Goal: Transaction & Acquisition: Subscribe to service/newsletter

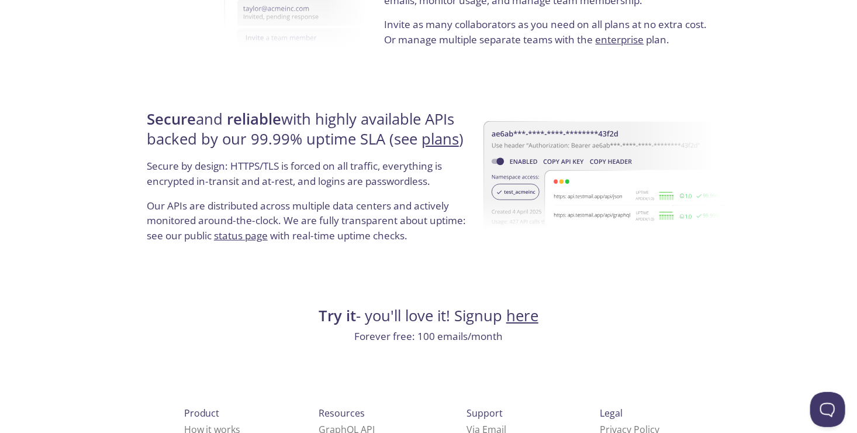
scroll to position [2241, 0]
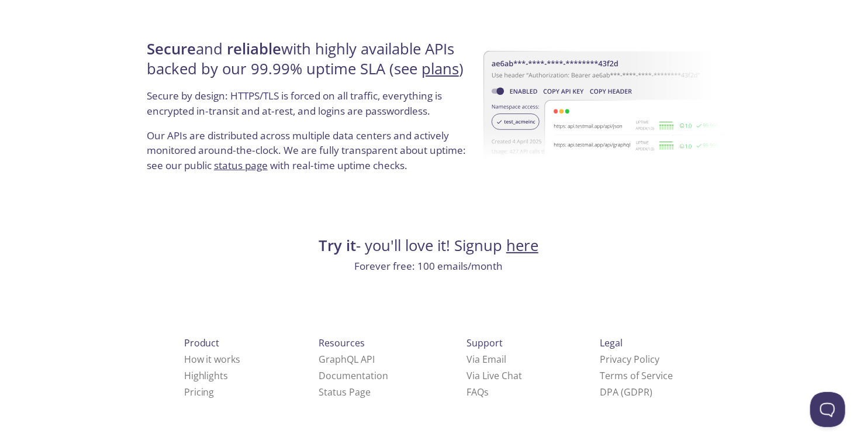
click at [526, 247] on link "here" at bounding box center [522, 245] width 32 height 20
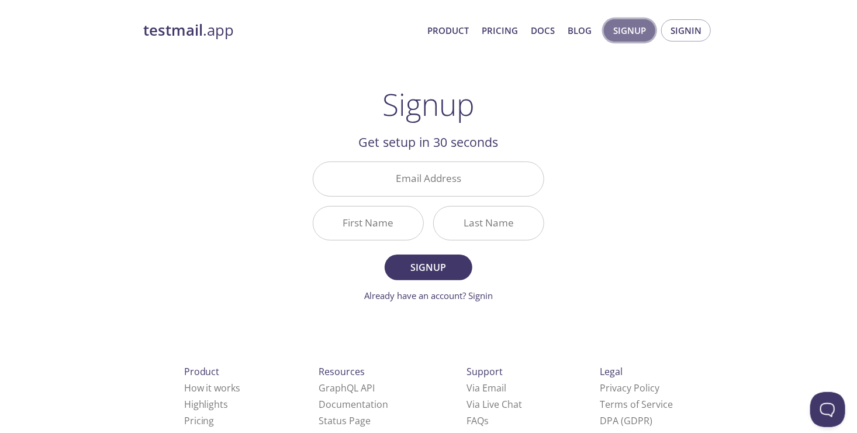
click at [632, 29] on span "Signup" at bounding box center [629, 30] width 33 height 15
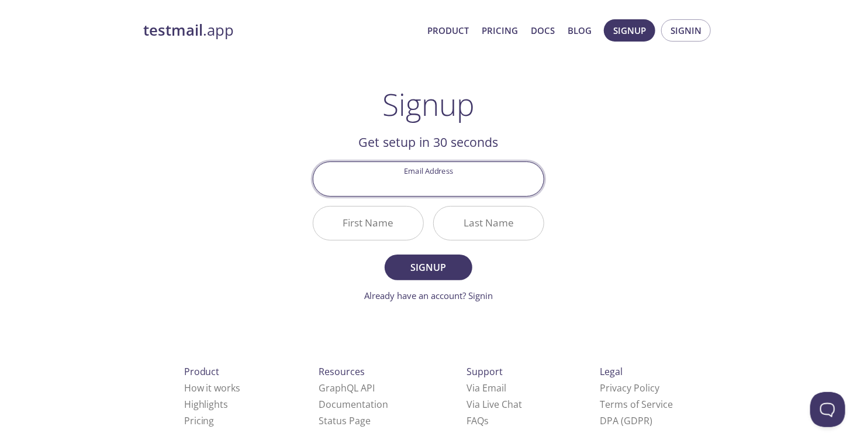
click at [460, 188] on input "Email Address" at bounding box center [428, 178] width 230 height 33
type input "[EMAIL_ADDRESS][DOMAIN_NAME]"
click at [353, 227] on input "First Name" at bounding box center [368, 222] width 110 height 33
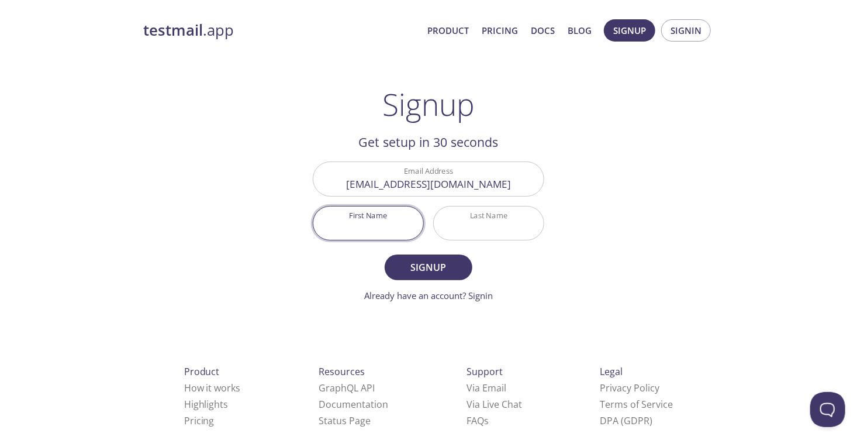
type input "Carlos daniel"
type input "ayala ramos"
type input "[PERSON_NAME]"
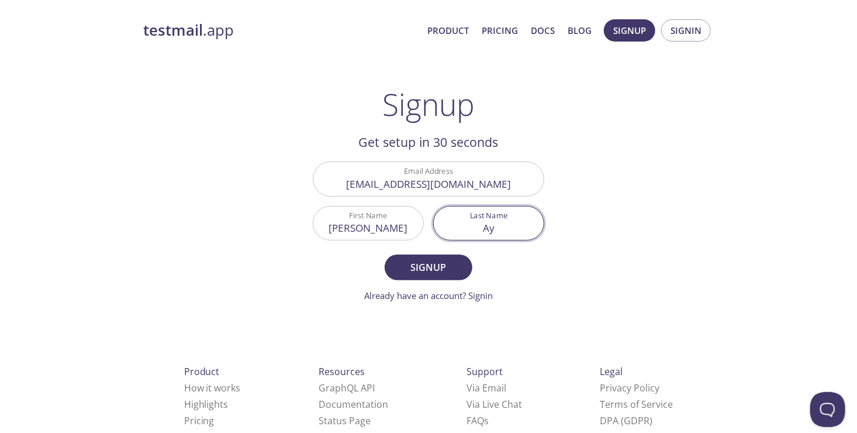
type input "A"
click at [645, 198] on div "testmail .app Product Pricing Docs Blog Signup Signin Signup Get setup in 30 se…" at bounding box center [428, 280] width 599 height 537
click at [473, 219] on input "Last Name" at bounding box center [489, 222] width 110 height 33
type input "C"
type input "[PERSON_NAME]"
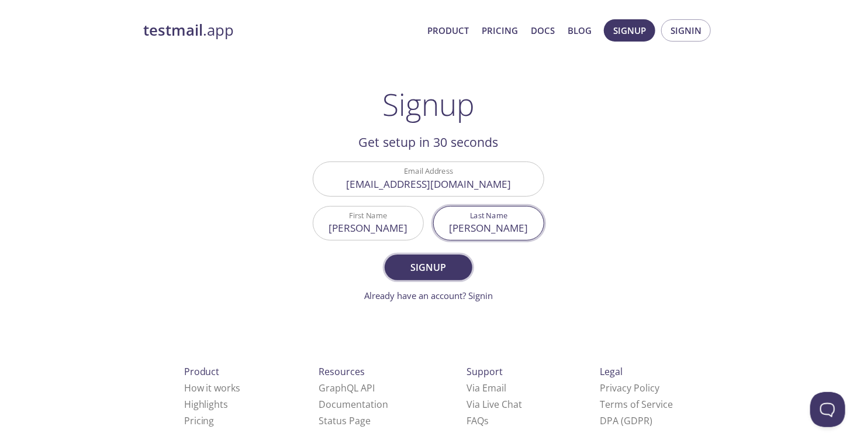
click at [456, 274] on span "Signup" at bounding box center [429, 267] width 62 height 16
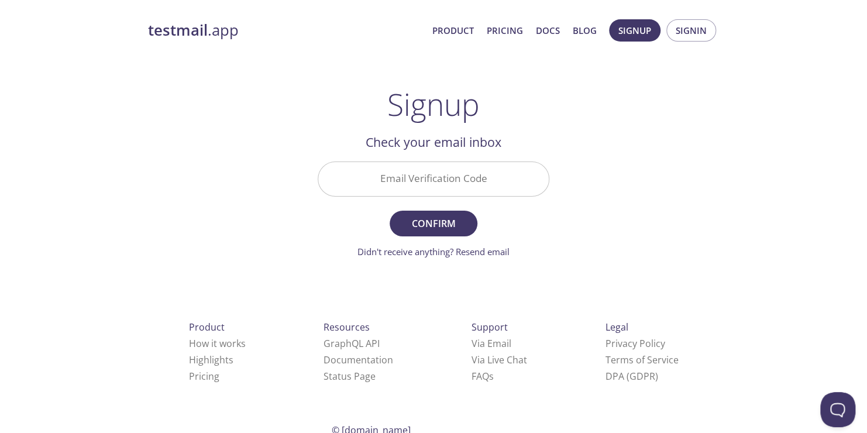
click at [458, 175] on input "Email Verification Code" at bounding box center [433, 178] width 230 height 33
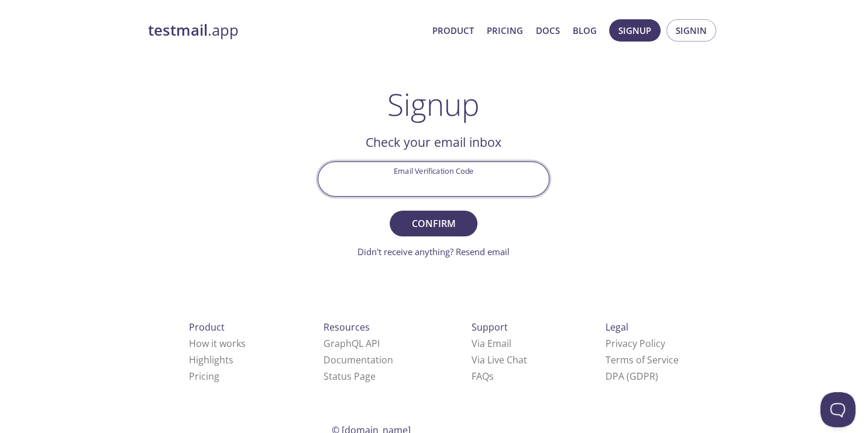
paste input "ZY68Z34"
type input "ZY68Z34"
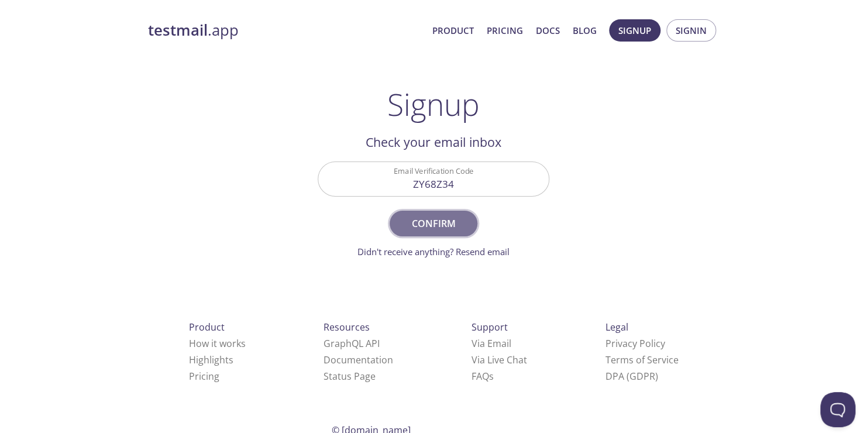
click at [442, 222] on span "Confirm" at bounding box center [433, 223] width 62 height 16
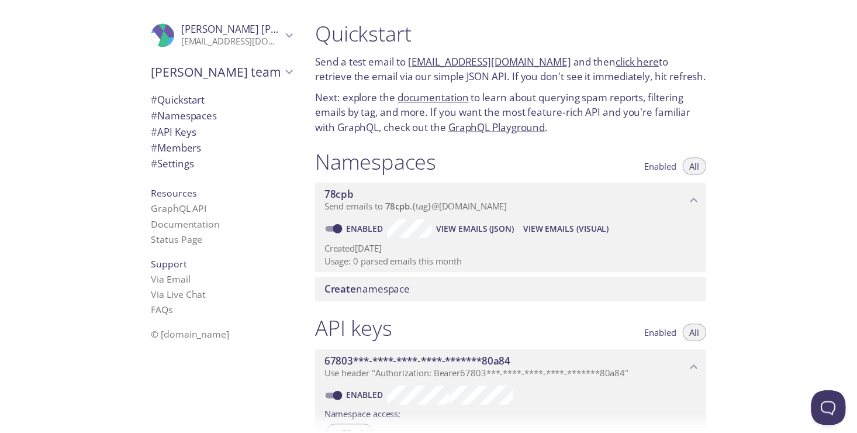
scroll to position [399, 0]
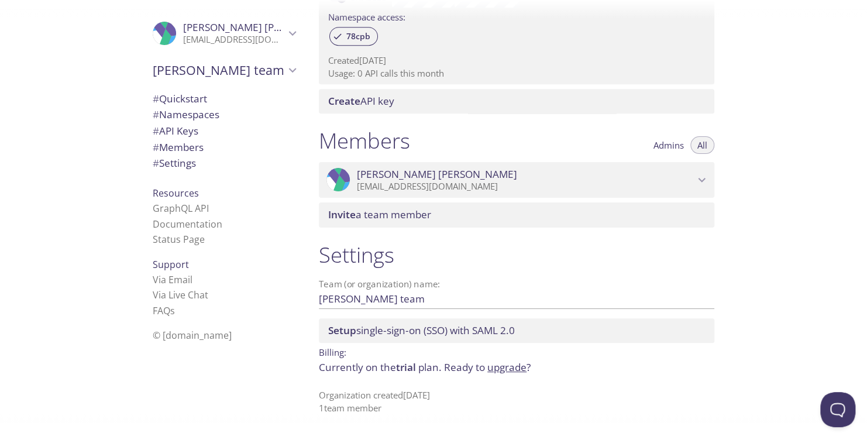
click at [507, 365] on link "upgrade" at bounding box center [506, 366] width 39 height 13
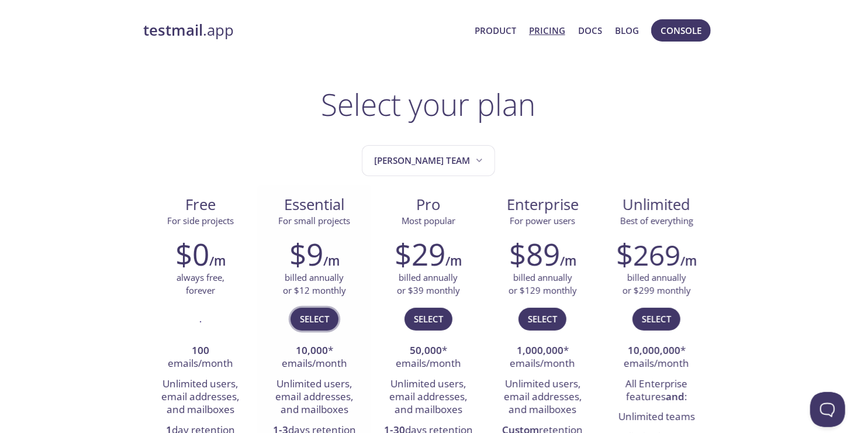
click at [325, 315] on span "Select" at bounding box center [314, 318] width 29 height 15
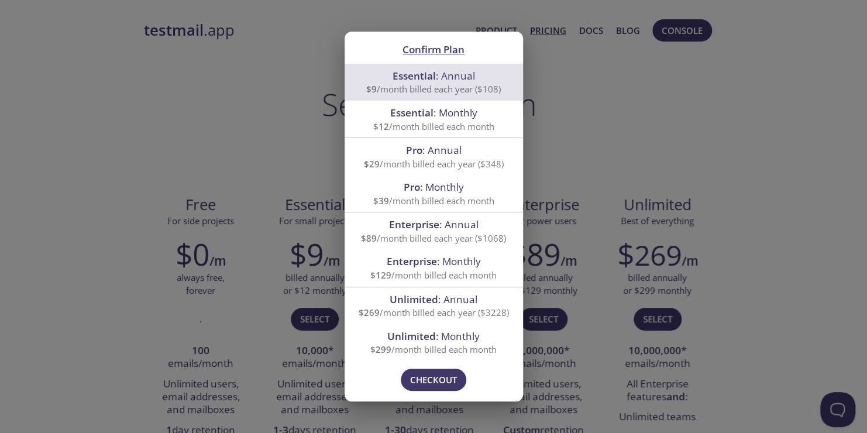
click at [220, 150] on div "Confirm Plan Essential : Annual $9 /month billed each year ($108) Essential : M…" at bounding box center [433, 216] width 867 height 433
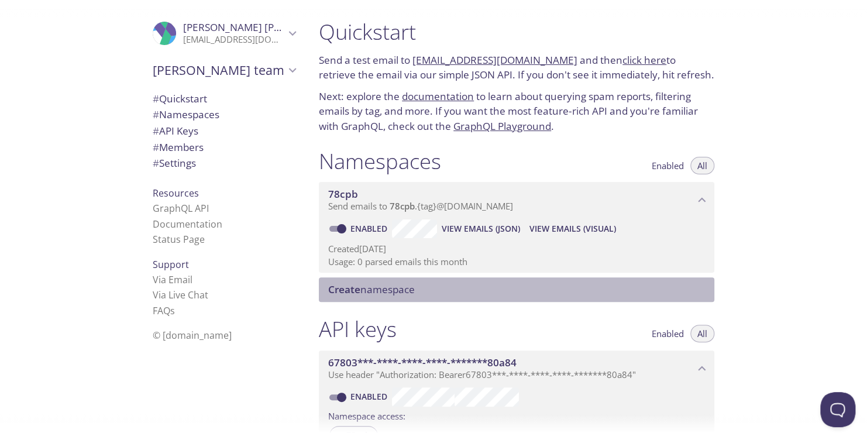
click at [411, 289] on span "Create namespace" at bounding box center [371, 288] width 87 height 13
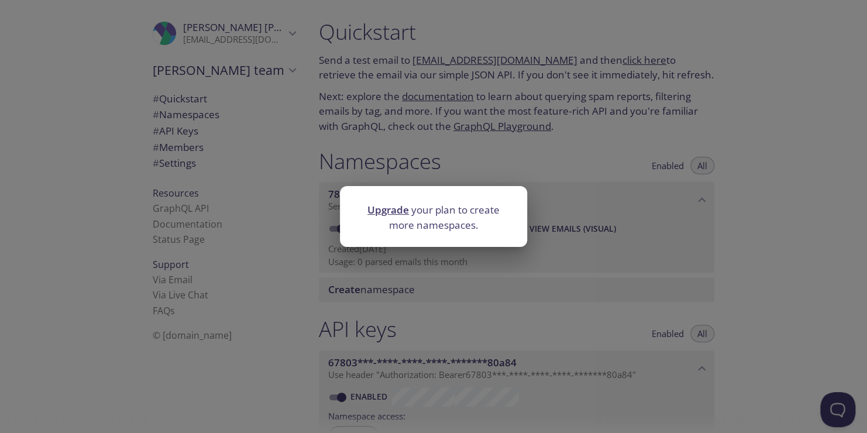
click at [455, 134] on div "Upgrade your plan to create more namespaces." at bounding box center [433, 216] width 867 height 433
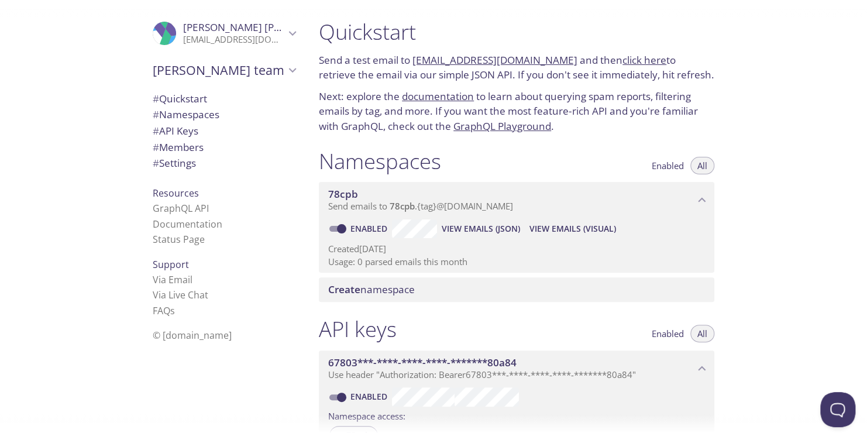
click at [606, 138] on div "Quickstart Send a test email to 78cpb.test@inbox.testmail.app and then click he…" at bounding box center [516, 76] width 414 height 129
click at [597, 145] on div "Namespaces Enabled All 78cpb Send emails to 78cpb . {tag} @inbox.testmail.app E…" at bounding box center [516, 225] width 414 height 168
click at [624, 135] on div "Quickstart Send a test email to 78cpb.test@inbox.testmail.app and then click he…" at bounding box center [516, 76] width 414 height 129
click at [679, 127] on p "Next: explore the documentation to learn about querying spam reports, filtering…" at bounding box center [516, 111] width 395 height 45
click at [606, 145] on div "Namespaces Enabled All 78cpb Send emails to 78cpb . {tag} @inbox.testmail.app E…" at bounding box center [516, 225] width 414 height 168
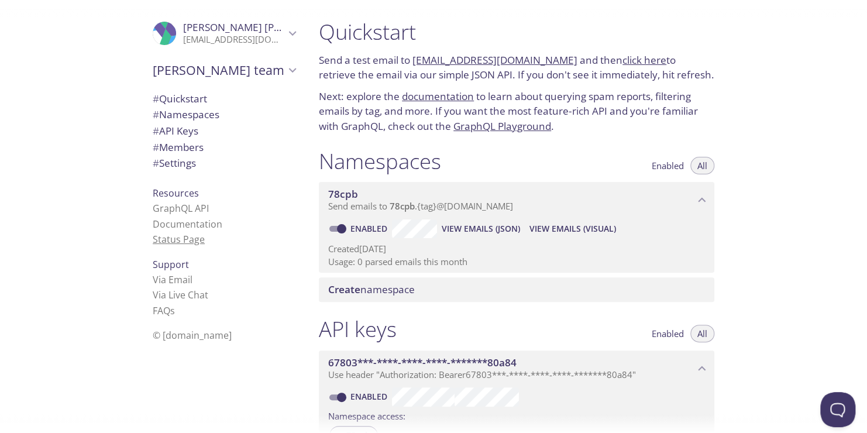
click at [171, 234] on link "Status Page" at bounding box center [179, 239] width 52 height 13
click at [206, 102] on span "# Quickstart" at bounding box center [224, 98] width 143 height 15
click at [203, 108] on span "# Namespaces" at bounding box center [186, 114] width 67 height 13
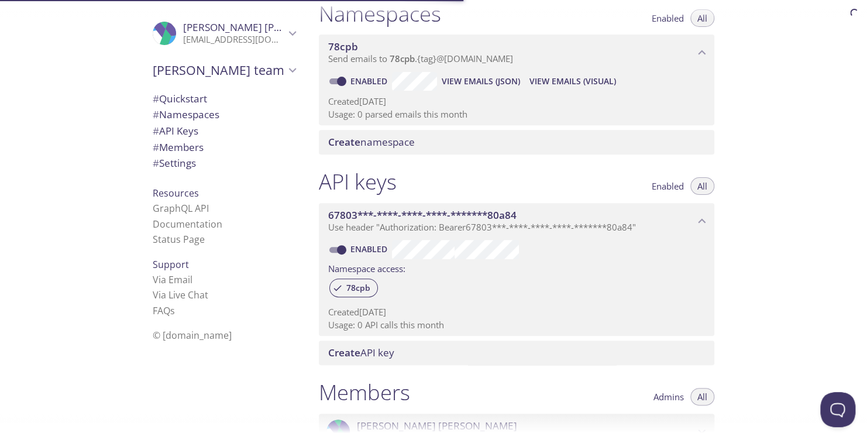
click at [195, 130] on span "# API Keys" at bounding box center [224, 130] width 143 height 15
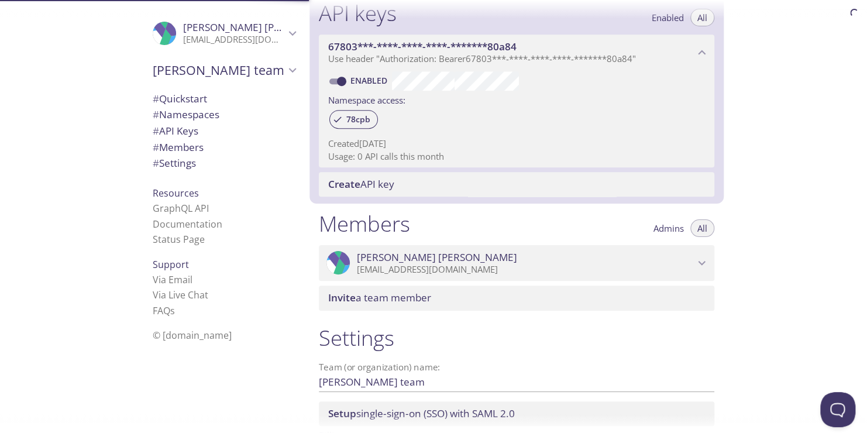
click at [183, 154] on span "# Members" at bounding box center [224, 147] width 143 height 15
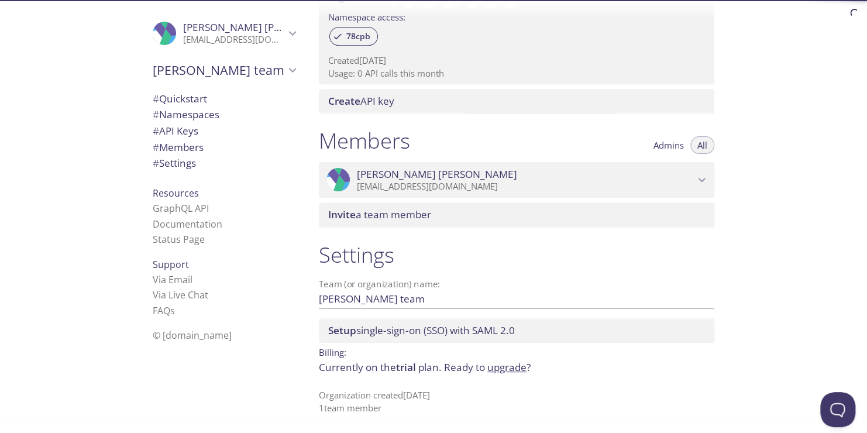
click at [199, 131] on span "# API Keys" at bounding box center [224, 130] width 143 height 15
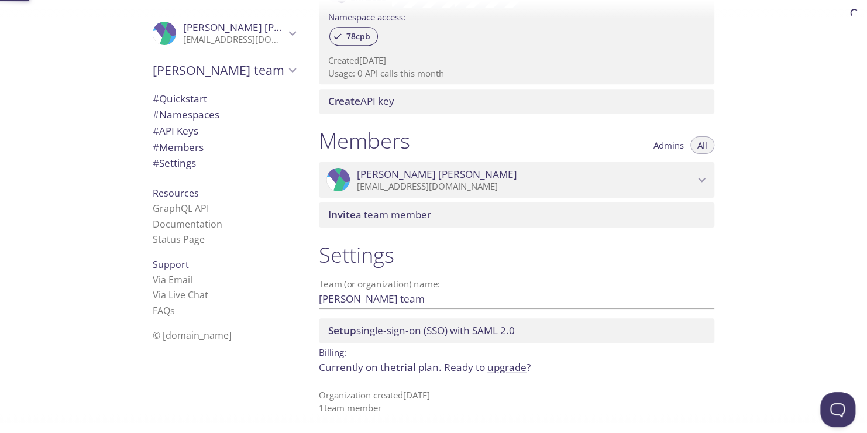
scroll to position [316, 0]
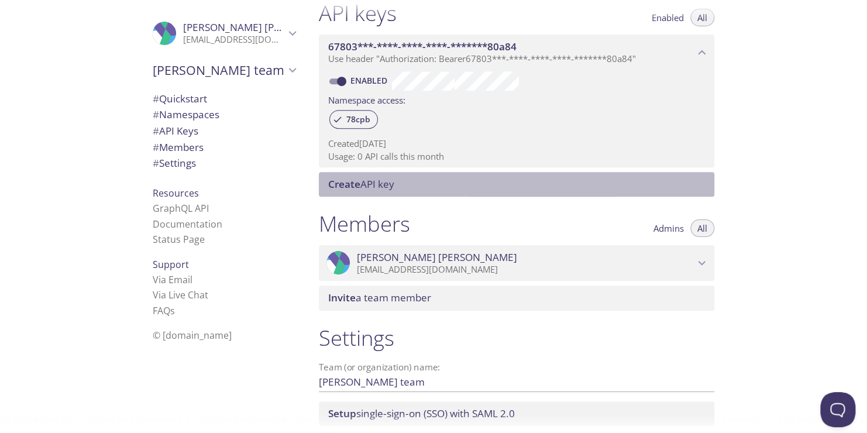
click at [396, 183] on span "Create API key" at bounding box center [518, 184] width 381 height 13
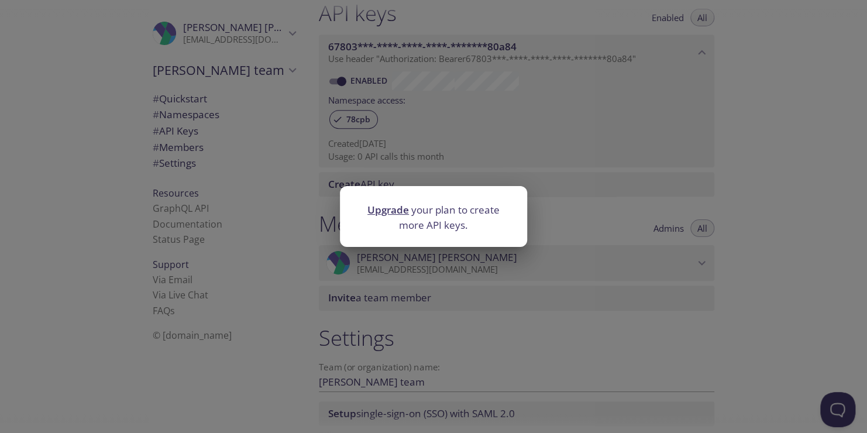
click at [396, 183] on div "Upgrade your plan to create more API keys." at bounding box center [433, 216] width 867 height 433
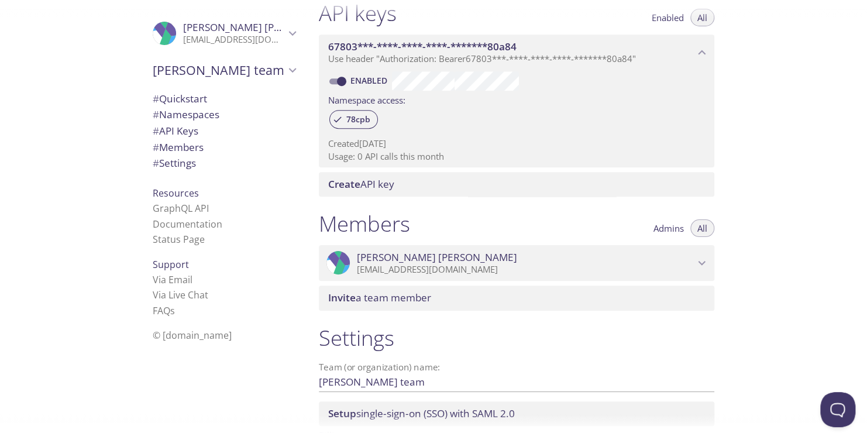
click at [396, 183] on span "Create API key" at bounding box center [518, 184] width 381 height 13
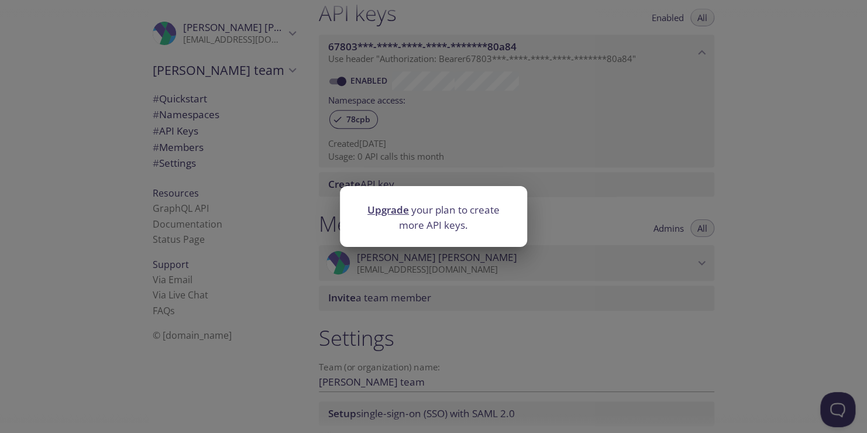
click at [382, 208] on link "Upgrade" at bounding box center [388, 209] width 42 height 13
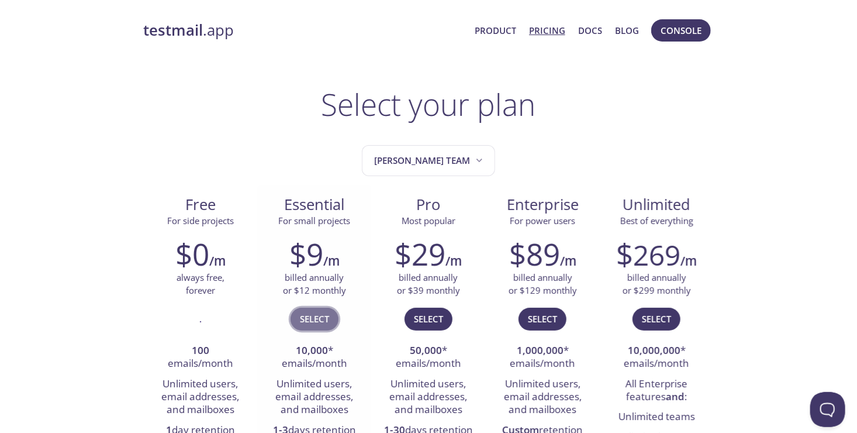
click at [325, 320] on span "Select" at bounding box center [314, 318] width 29 height 15
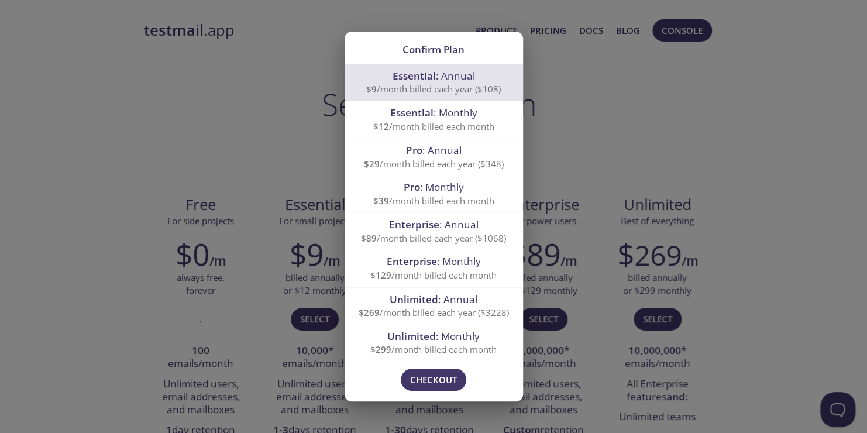
click at [446, 118] on span "Essential : Monthly" at bounding box center [433, 112] width 87 height 13
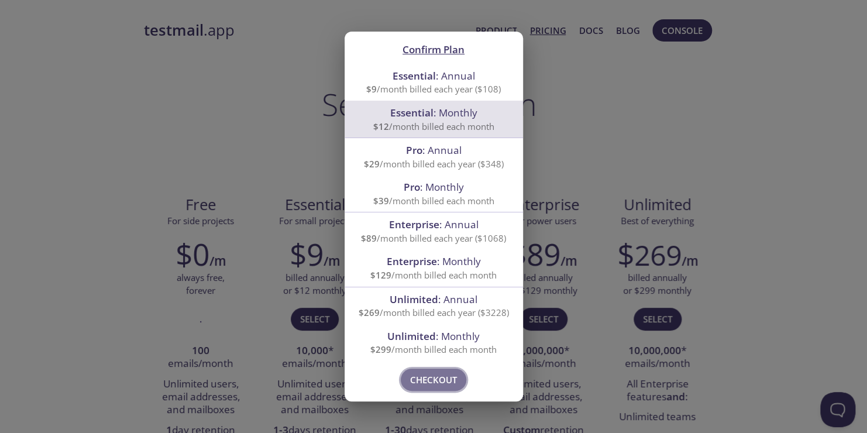
click at [433, 370] on button "Checkout" at bounding box center [433, 379] width 65 height 22
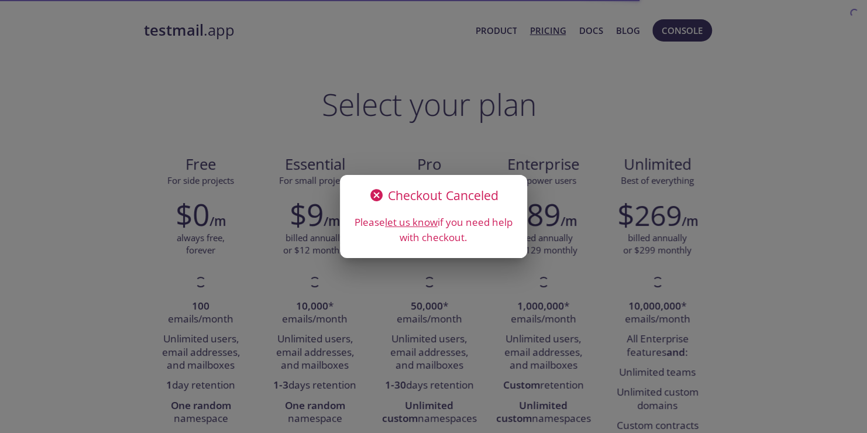
click at [123, 168] on div "Checkout Canceled Please let us know if you need help with checkout." at bounding box center [433, 216] width 867 height 433
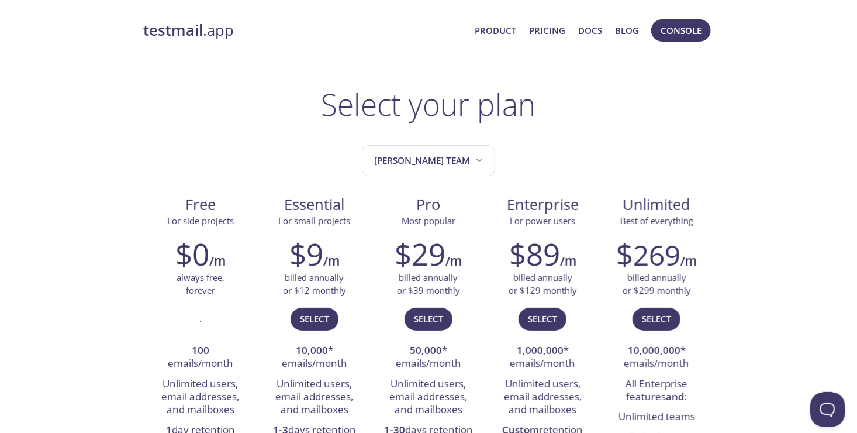
click at [487, 32] on link "Product" at bounding box center [496, 30] width 42 height 15
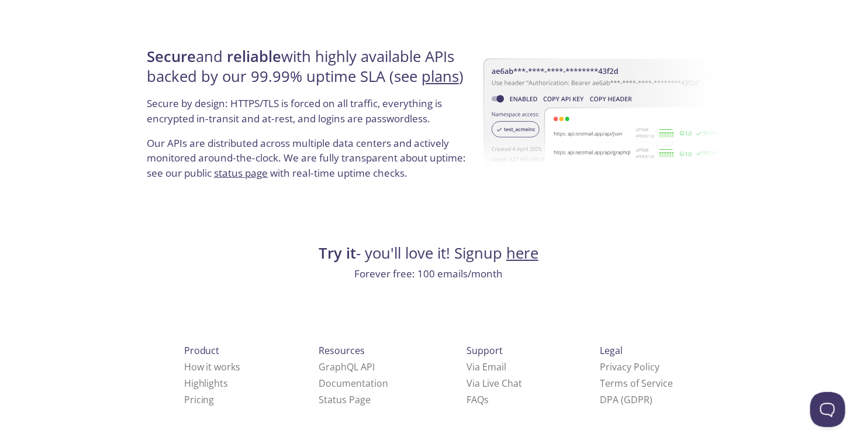
scroll to position [2241, 0]
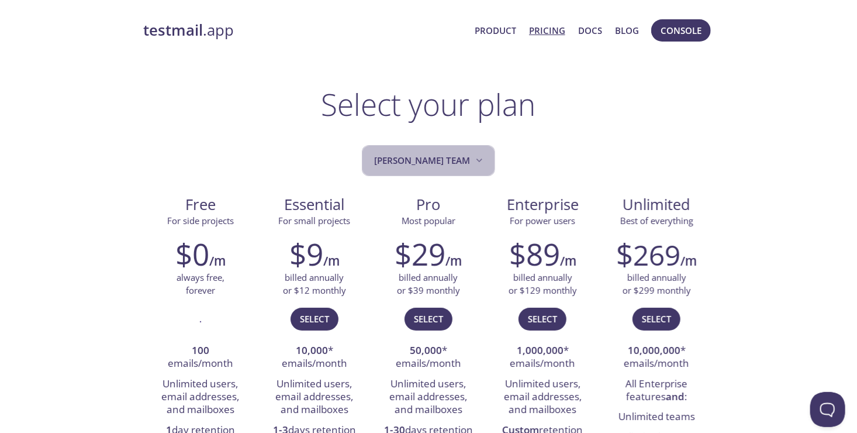
click at [482, 151] on button "[PERSON_NAME] team" at bounding box center [428, 160] width 133 height 31
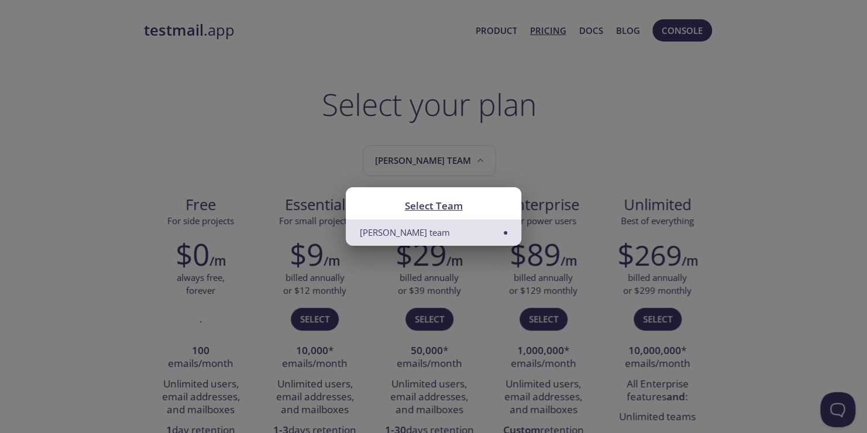
click at [592, 142] on div "Select Team [PERSON_NAME] team" at bounding box center [433, 216] width 867 height 433
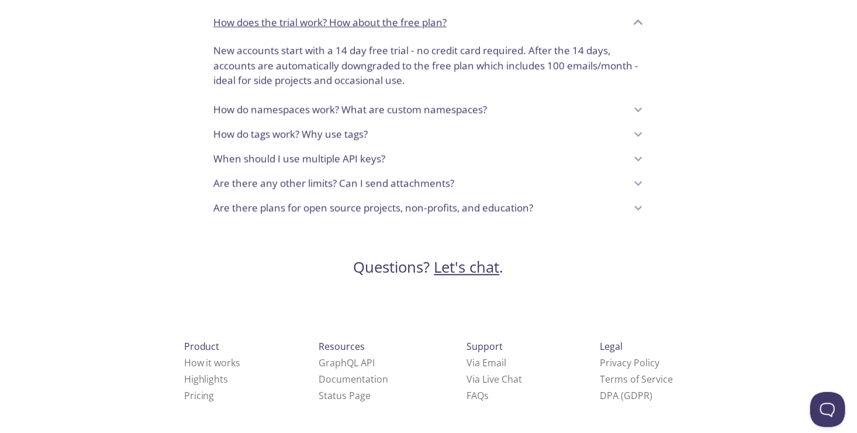
scroll to position [1057, 0]
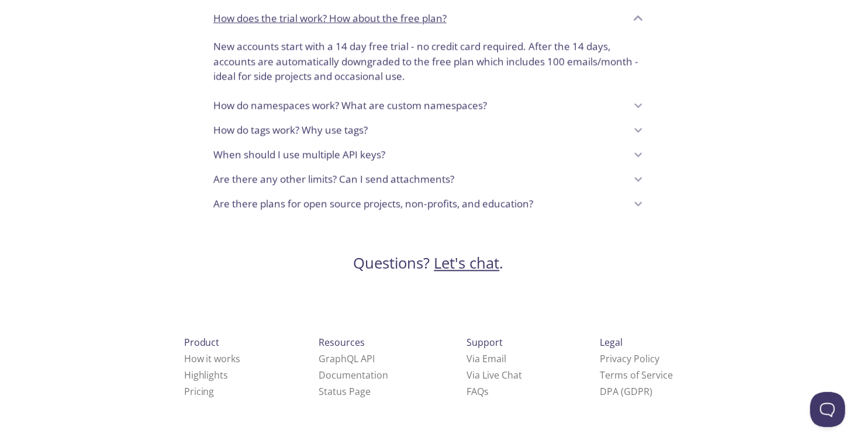
click at [625, 198] on div "Are there plans for open source projects, non-profits, and education?" at bounding box center [419, 204] width 413 height 20
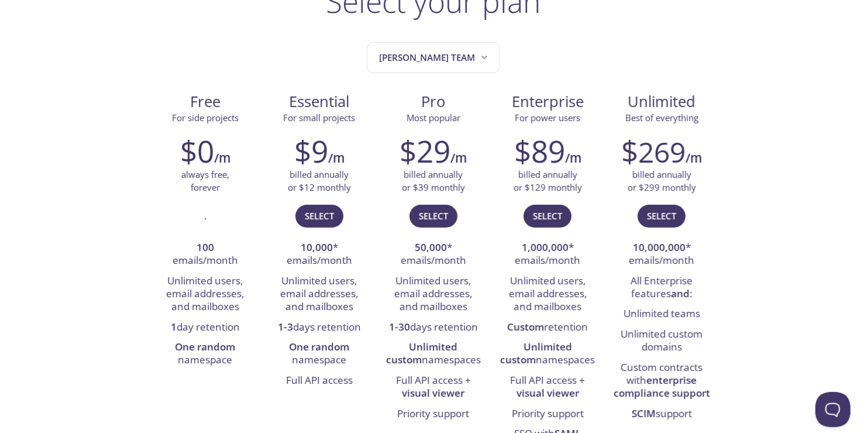
scroll to position [0, 0]
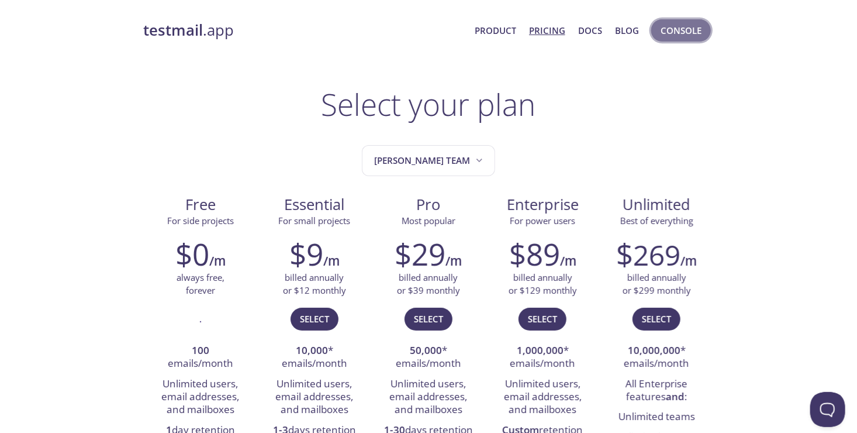
click at [693, 33] on span "Console" at bounding box center [681, 30] width 41 height 15
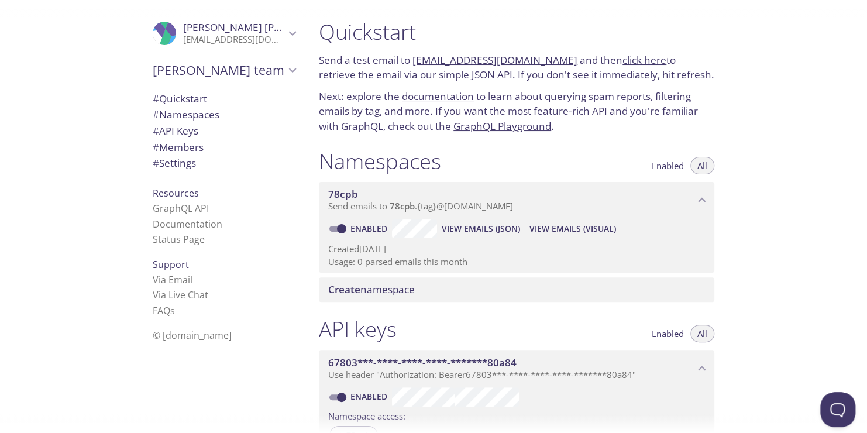
click at [634, 63] on link "click here" at bounding box center [644, 59] width 44 height 13
click at [681, 165] on span "Enabled" at bounding box center [667, 165] width 32 height 0
click at [698, 165] on span "All" at bounding box center [702, 165] width 10 height 0
click at [561, 235] on span "View Emails (Visual)" at bounding box center [572, 229] width 87 height 14
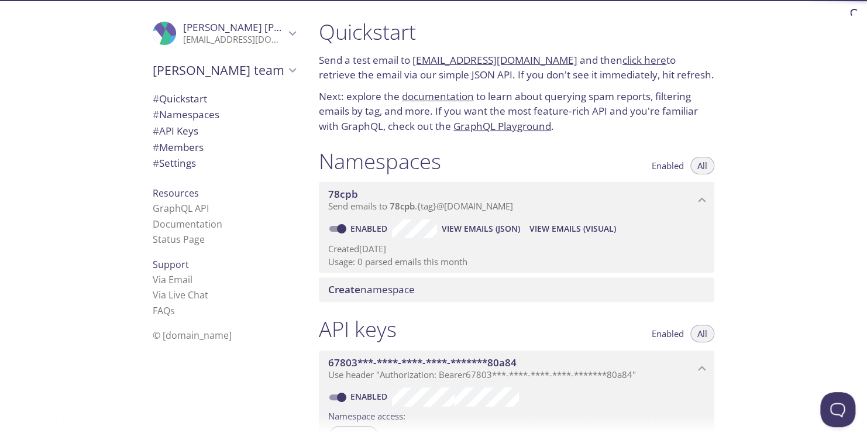
click at [494, 237] on button "View Emails (JSON)" at bounding box center [481, 228] width 88 height 19
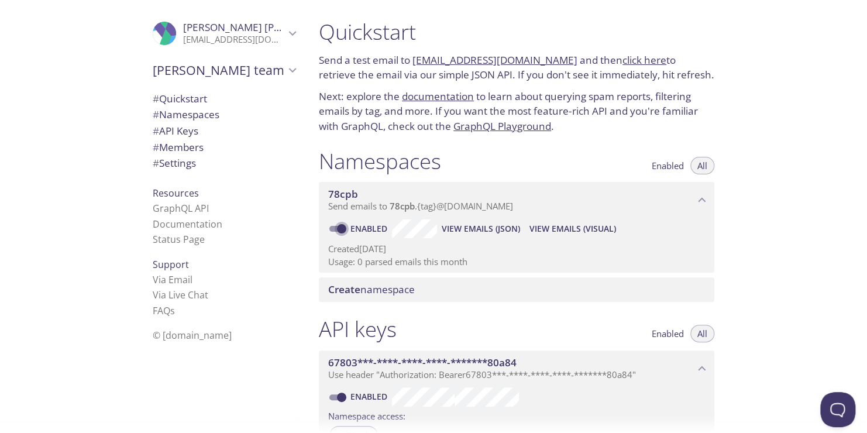
click at [335, 222] on input "Enabled" at bounding box center [341, 229] width 42 height 14
click at [335, 229] on input "Disabled" at bounding box center [332, 229] width 42 height 14
checkbox input "true"
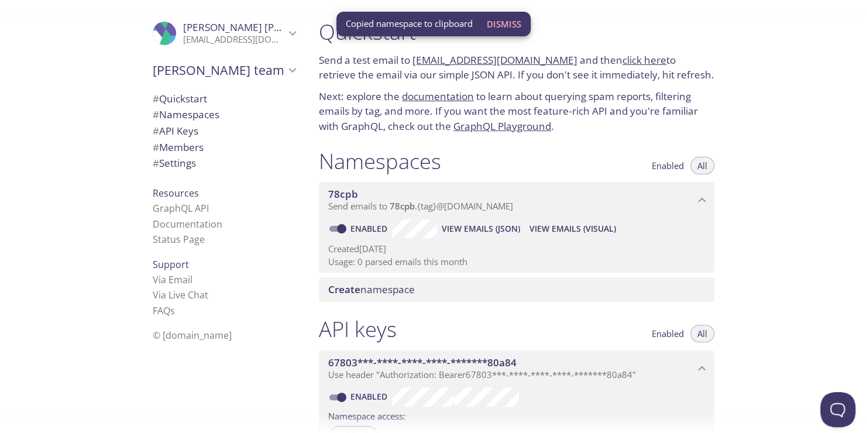
click at [758, 220] on div "Quickstart Send a test email to [EMAIL_ADDRESS][DOMAIN_NAME] and then click her…" at bounding box center [587, 216] width 557 height 433
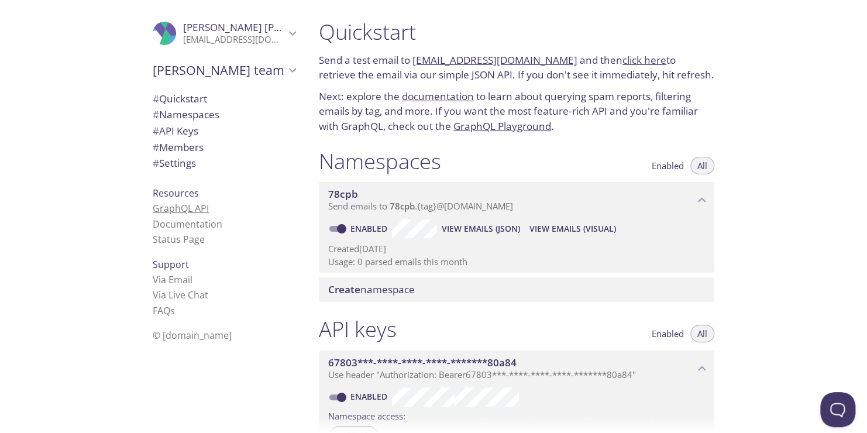
click at [184, 206] on link "GraphQL API" at bounding box center [181, 208] width 56 height 13
click at [180, 225] on link "Documentation" at bounding box center [188, 224] width 70 height 13
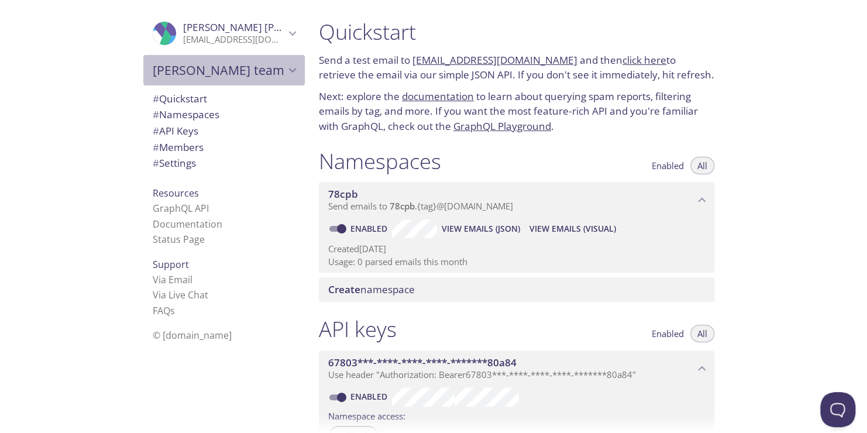
click at [287, 65] on icon "Carlos Daniel's team" at bounding box center [292, 70] width 15 height 15
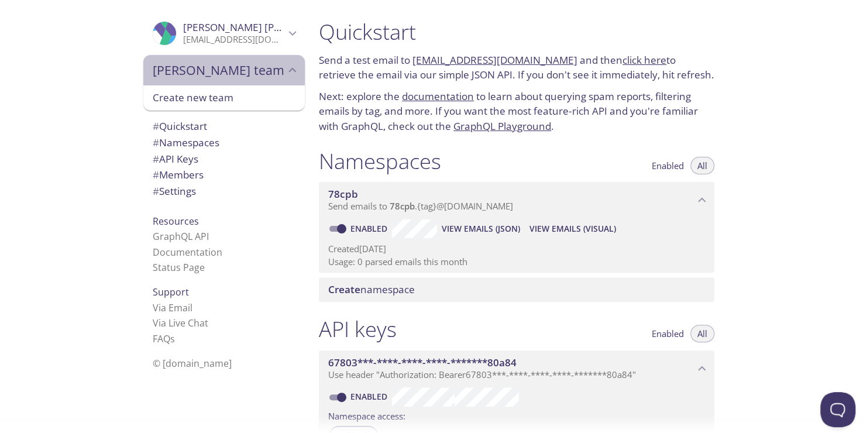
click at [287, 65] on icon "Carlos Daniel's team" at bounding box center [292, 70] width 15 height 15
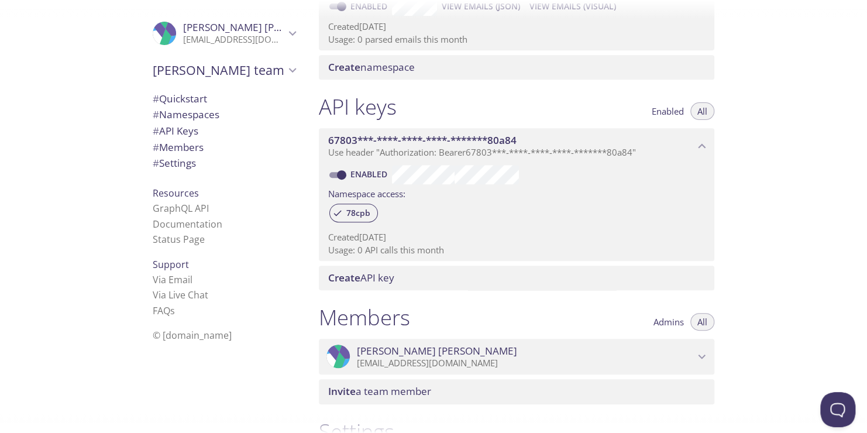
scroll to position [292, 0]
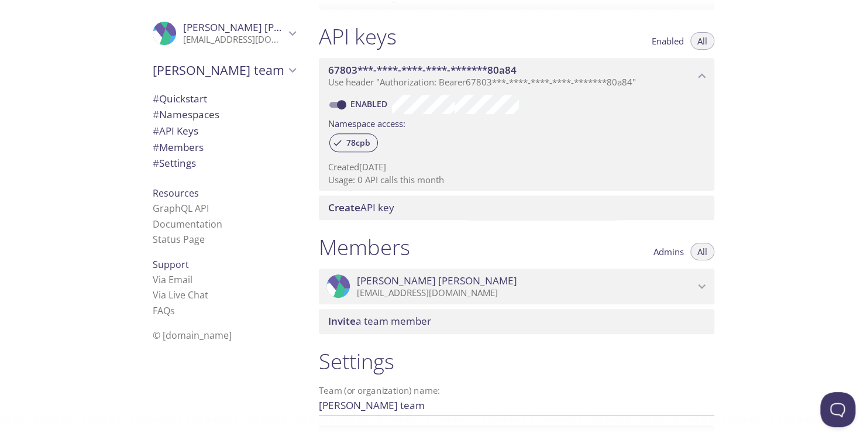
click at [499, 78] on span "Use header "Authorization: Bearer 67803***-****-****-****-*******80a84 "" at bounding box center [482, 82] width 308 height 12
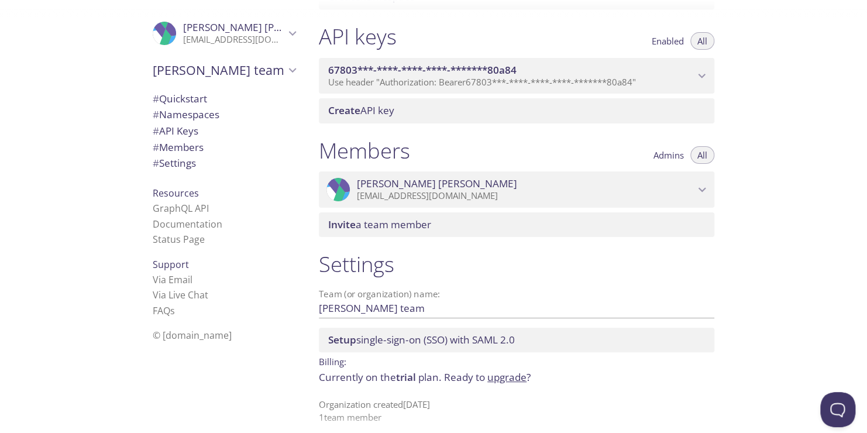
click at [499, 78] on span "Use header "Authorization: Bearer 67803***-****-****-****-*******80a84 "" at bounding box center [482, 82] width 308 height 12
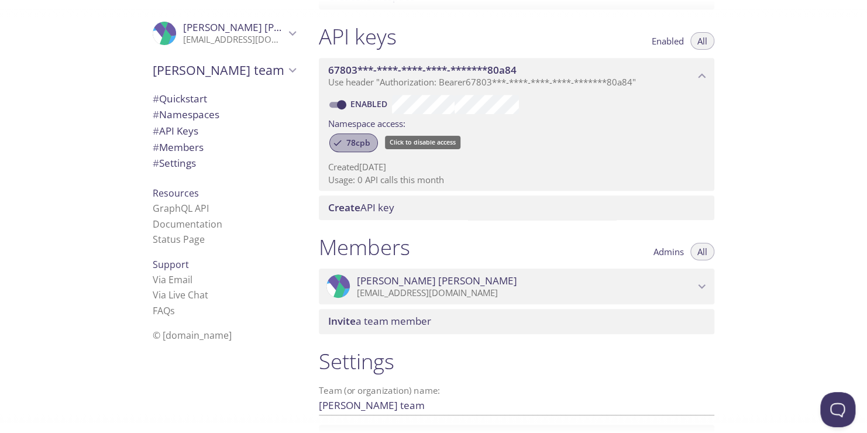
click at [360, 141] on span "78cpb" at bounding box center [358, 142] width 38 height 11
click at [342, 146] on span "78cpb" at bounding box center [358, 142] width 38 height 11
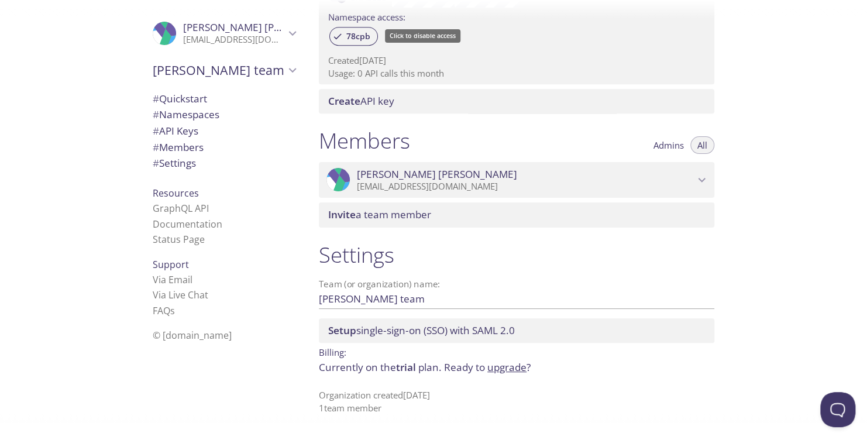
click at [514, 370] on link "upgrade" at bounding box center [506, 366] width 39 height 13
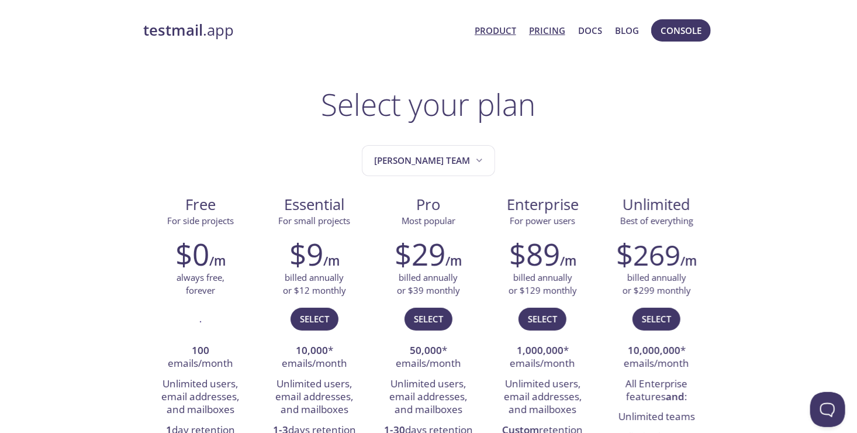
click at [501, 31] on link "Product" at bounding box center [496, 30] width 42 height 15
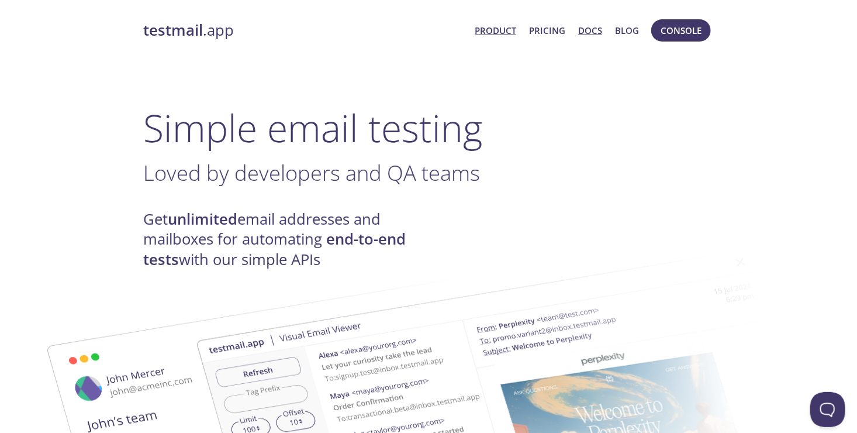
click at [583, 33] on link "Docs" at bounding box center [590, 30] width 24 height 15
click at [604, 29] on span "Product Pricing Docs Blog" at bounding box center [556, 30] width 177 height 28
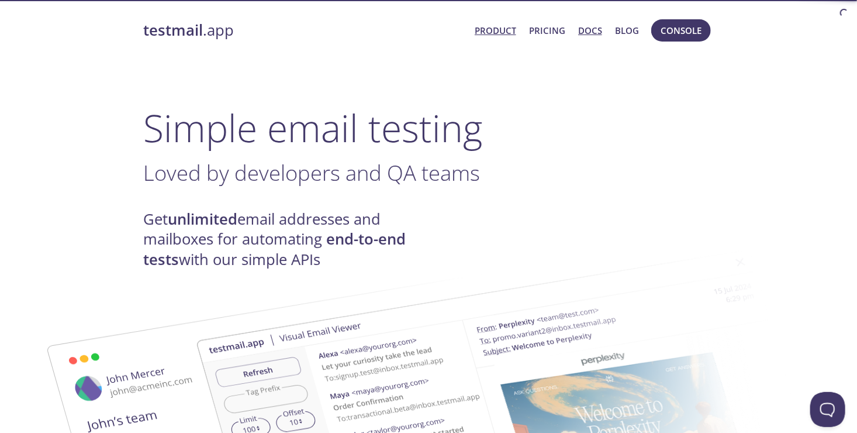
click at [594, 30] on link "Docs" at bounding box center [590, 30] width 24 height 15
